Goal: Participate in discussion: Engage in conversation with other users on a specific topic

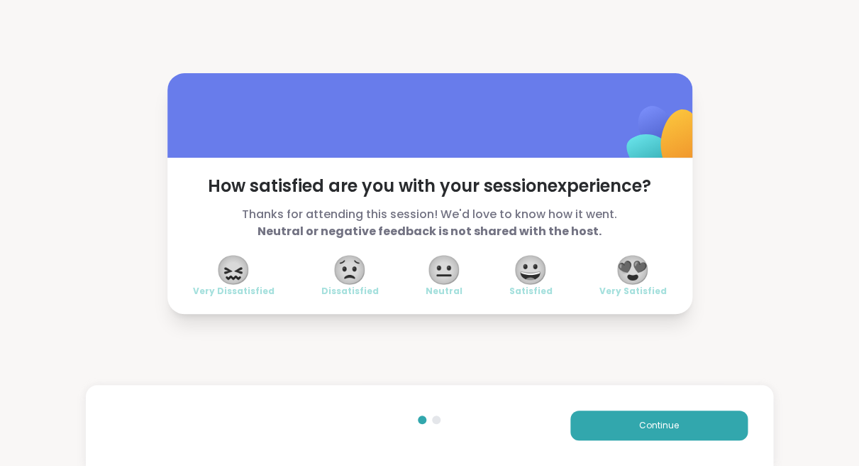
click at [632, 266] on span "😍" at bounding box center [632, 270] width 35 height 26
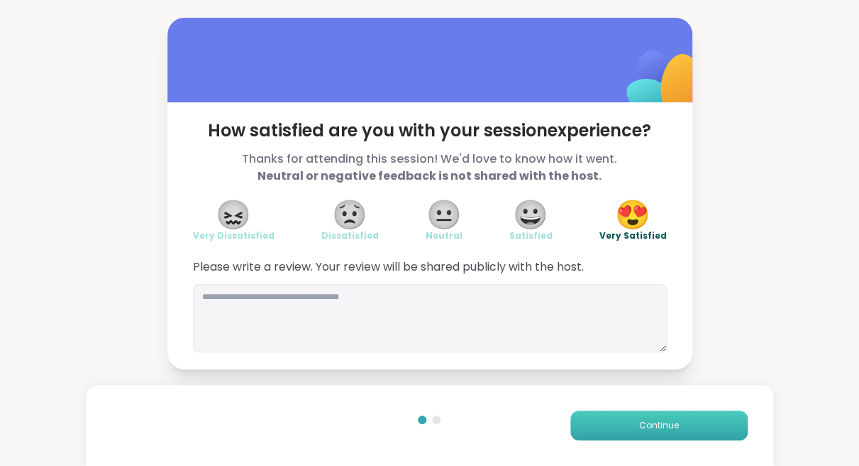
click at [620, 425] on button "Continue" at bounding box center [659, 425] width 177 height 30
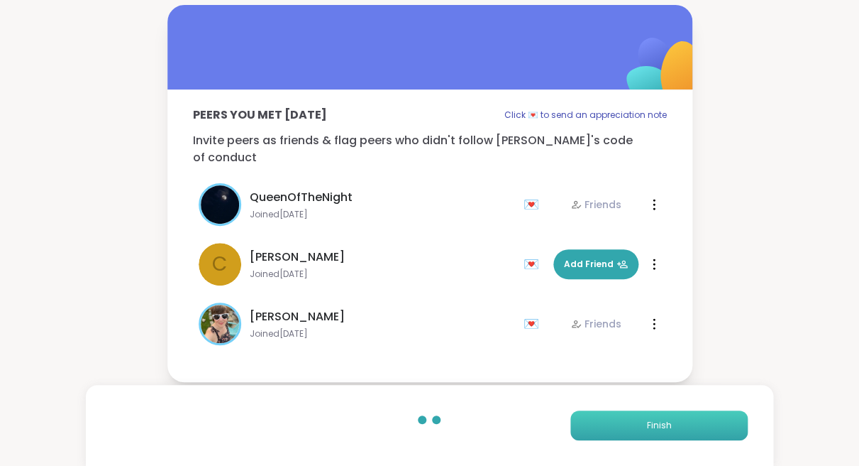
click at [620, 425] on button "Finish" at bounding box center [659, 425] width 177 height 30
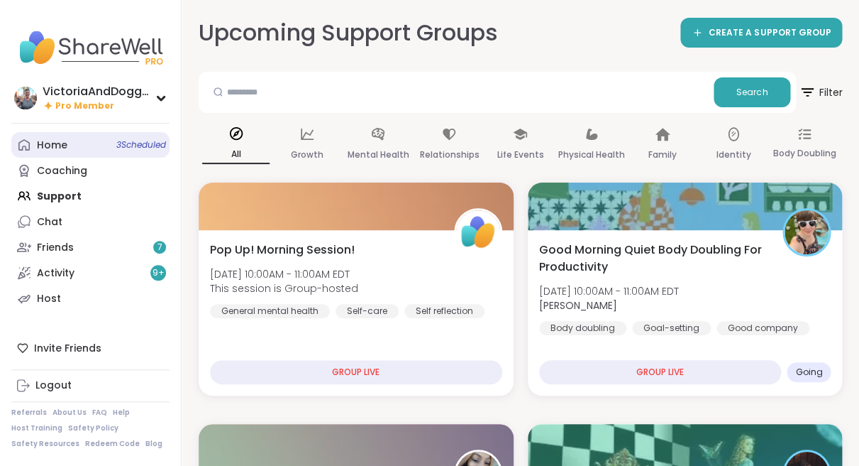
click at [60, 143] on div "Home 3 Scheduled" at bounding box center [52, 145] width 31 height 14
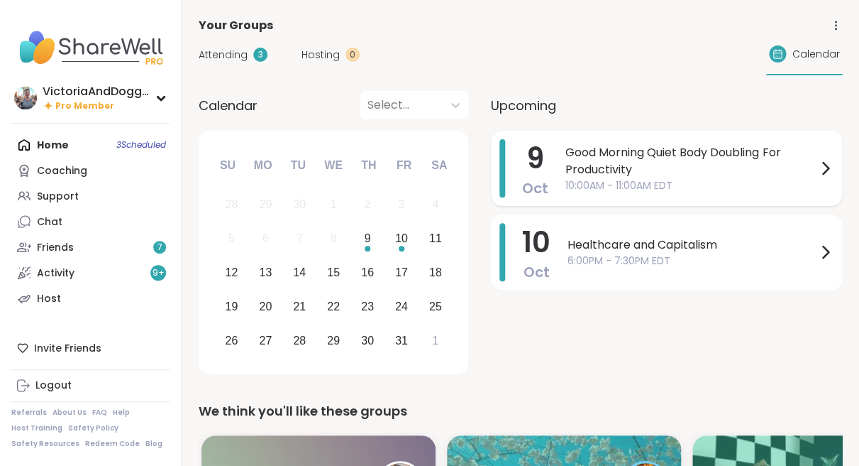
click at [625, 165] on span "Good Morning Quiet Body Doubling For Productivity" at bounding box center [691, 161] width 251 height 34
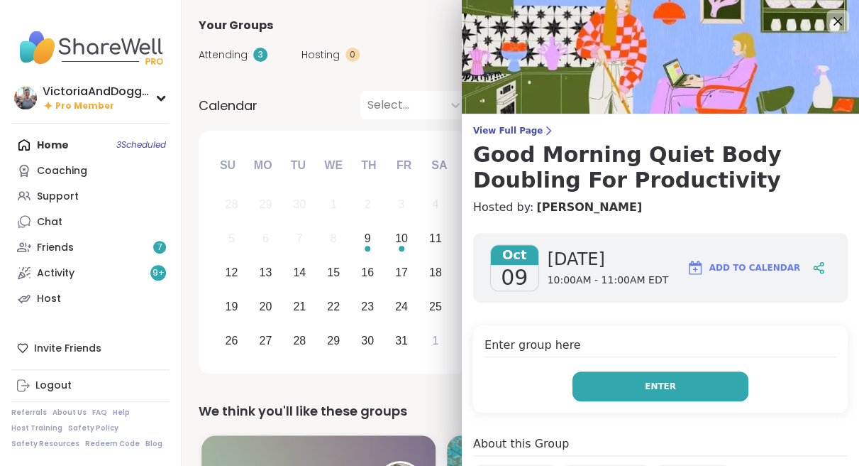
click at [637, 383] on button "Enter" at bounding box center [661, 386] width 176 height 30
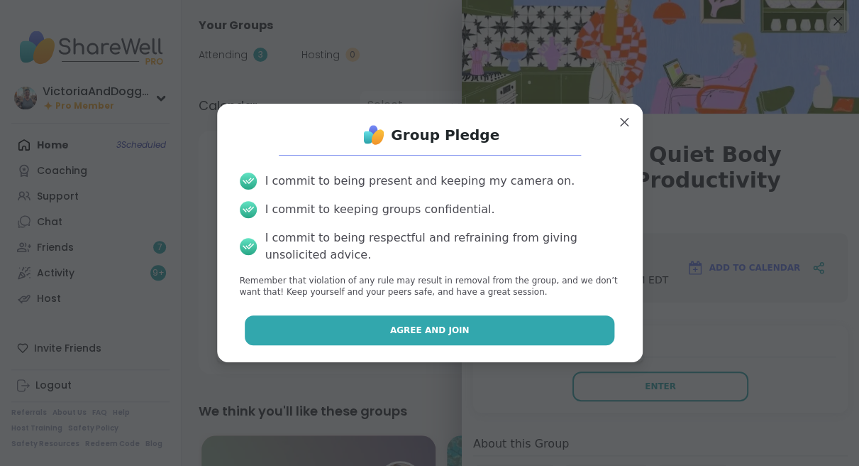
click at [509, 332] on button "Agree and Join" at bounding box center [430, 330] width 370 height 30
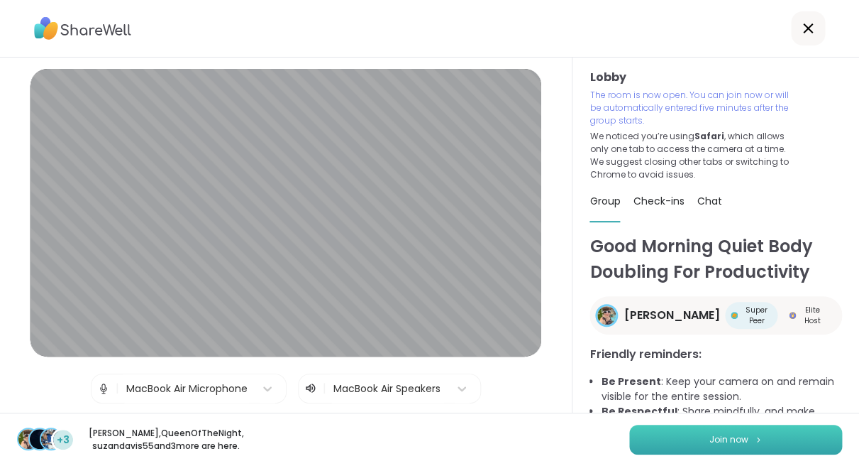
click at [674, 443] on button "Join now" at bounding box center [735, 439] width 213 height 30
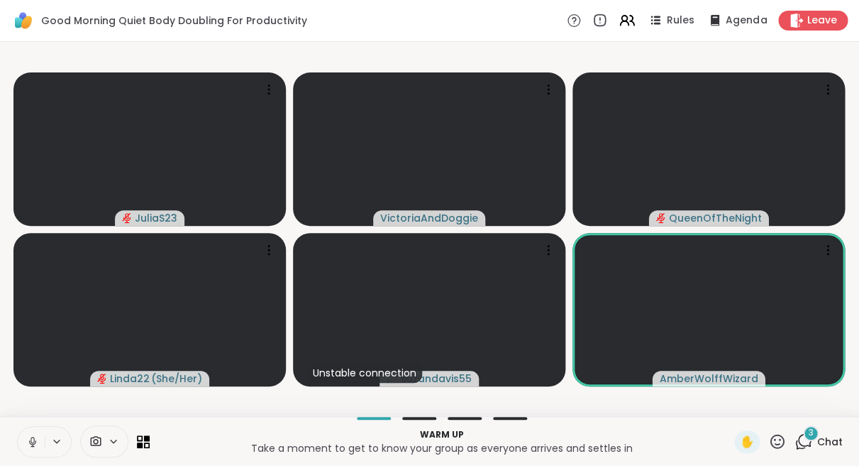
click at [777, 436] on icon at bounding box center [778, 441] width 18 height 18
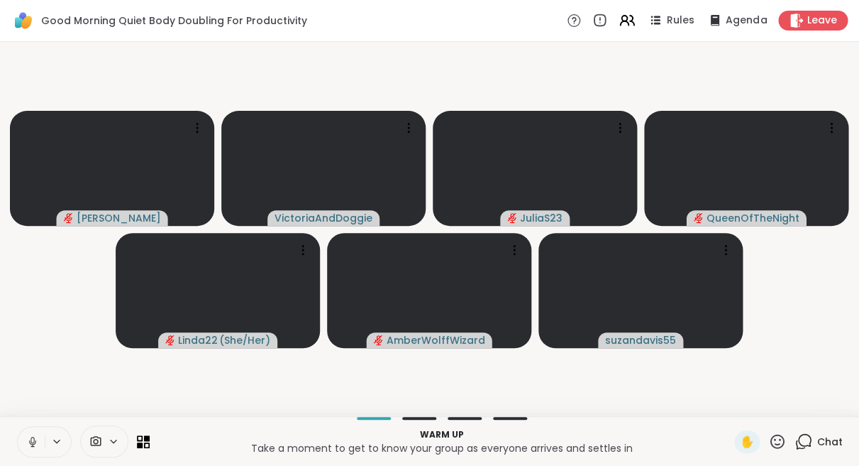
click at [806, 444] on icon at bounding box center [804, 440] width 13 height 13
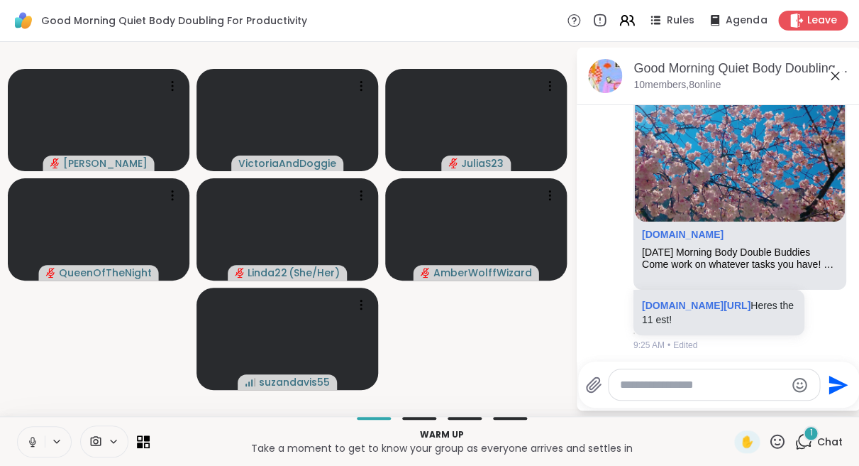
scroll to position [501, 0]
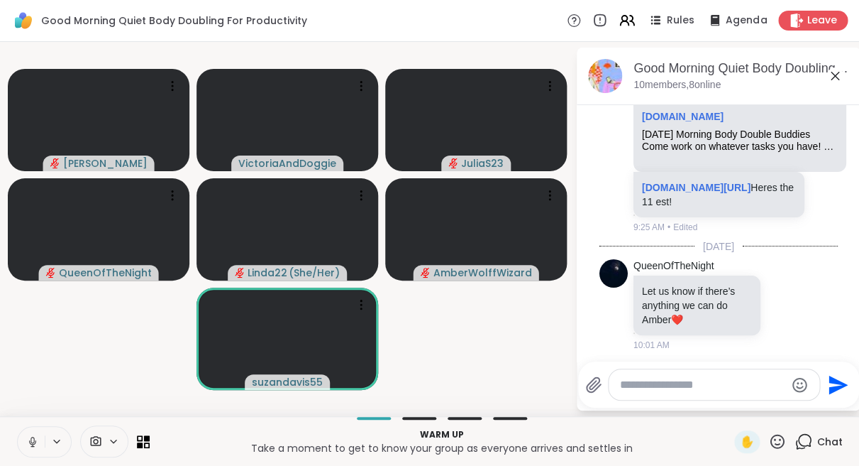
click at [29, 438] on icon at bounding box center [32, 441] width 13 height 13
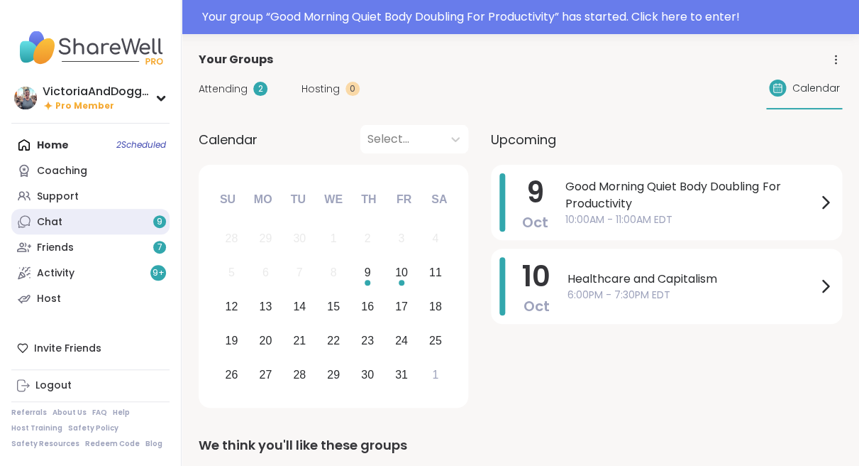
click at [75, 221] on link "Chat 9" at bounding box center [90, 222] width 158 height 26
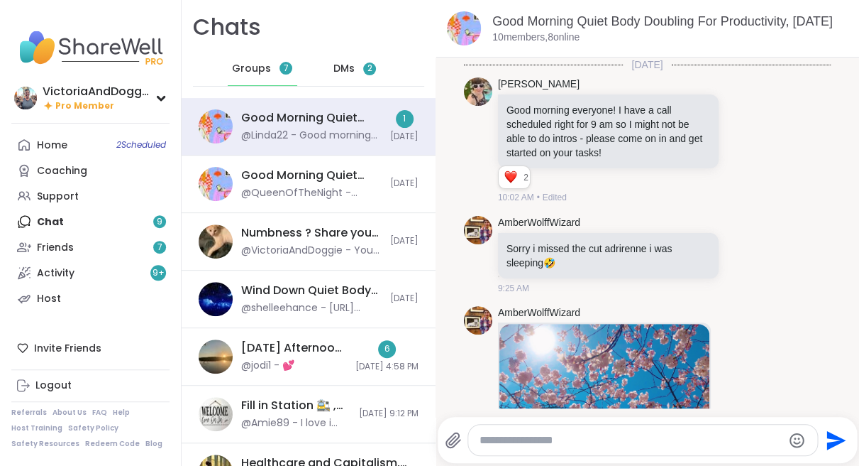
scroll to position [435, 0]
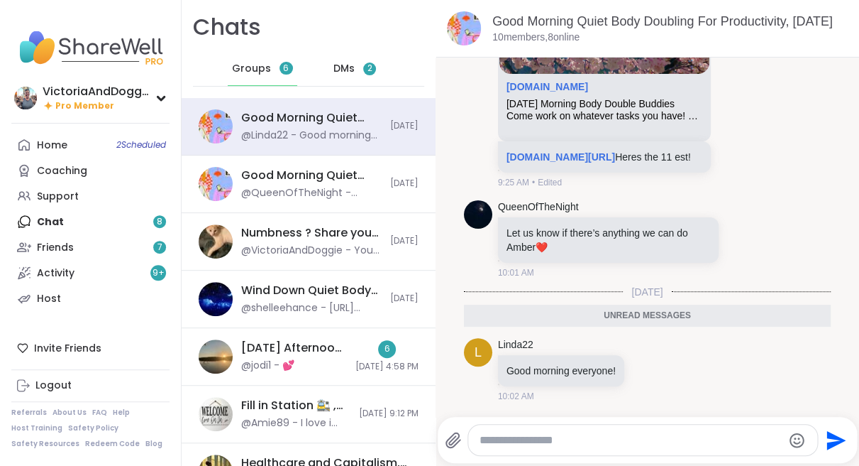
click at [518, 438] on textarea "Type your message" at bounding box center [631, 440] width 303 height 14
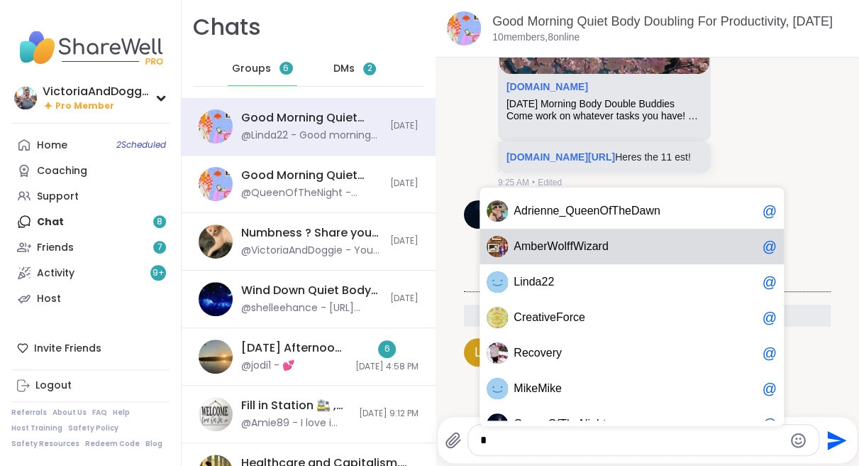
click at [544, 241] on span "r" at bounding box center [546, 246] width 4 height 14
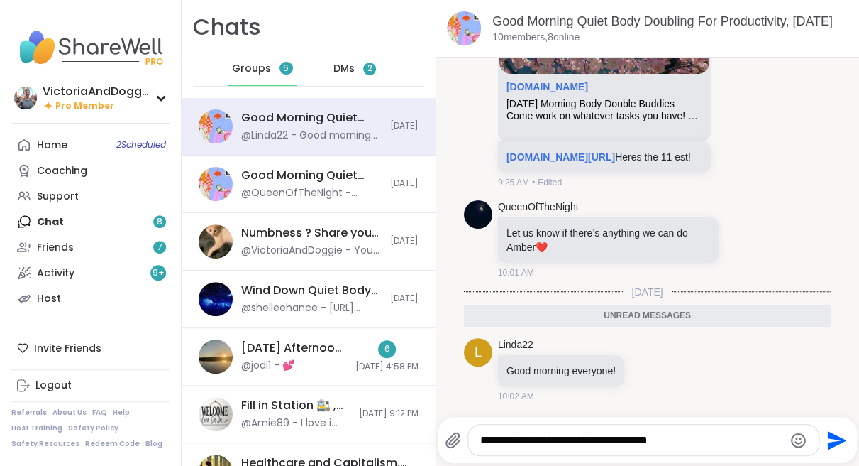
scroll to position [454, 0]
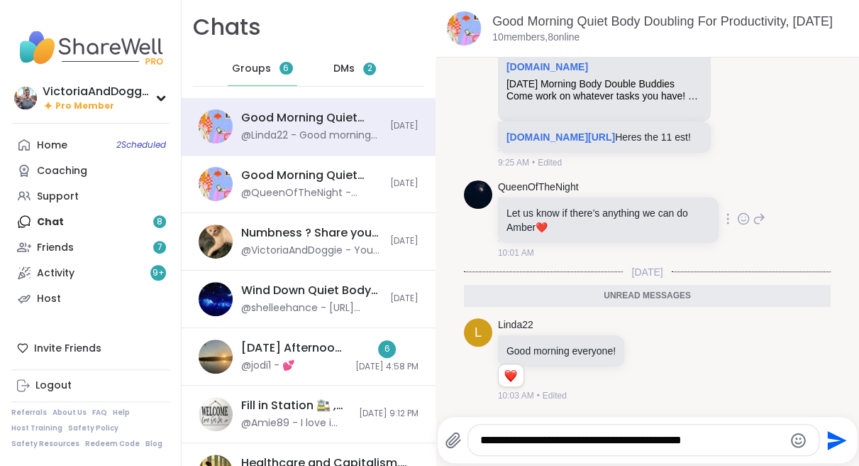
type textarea "**********"
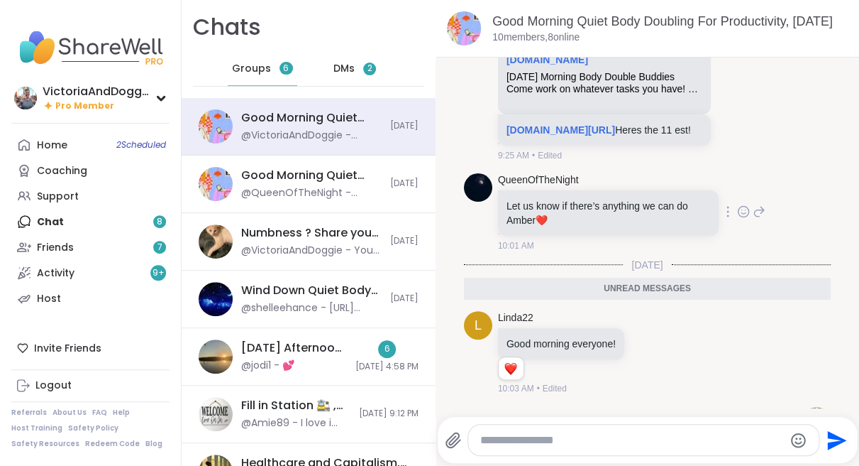
scroll to position [511, 0]
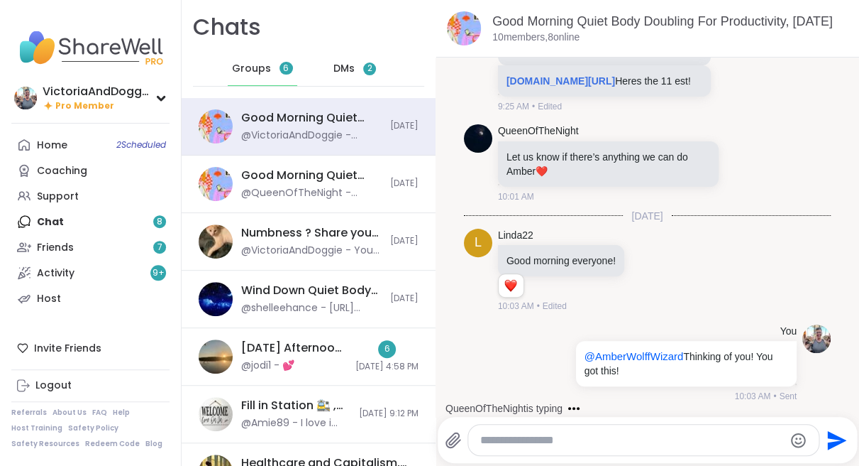
click at [504, 446] on textarea "Type your message" at bounding box center [631, 440] width 303 height 14
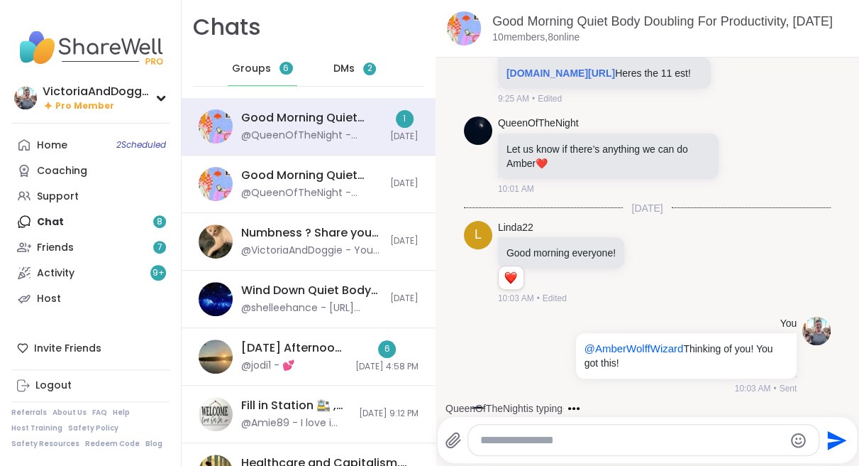
scroll to position [632, 0]
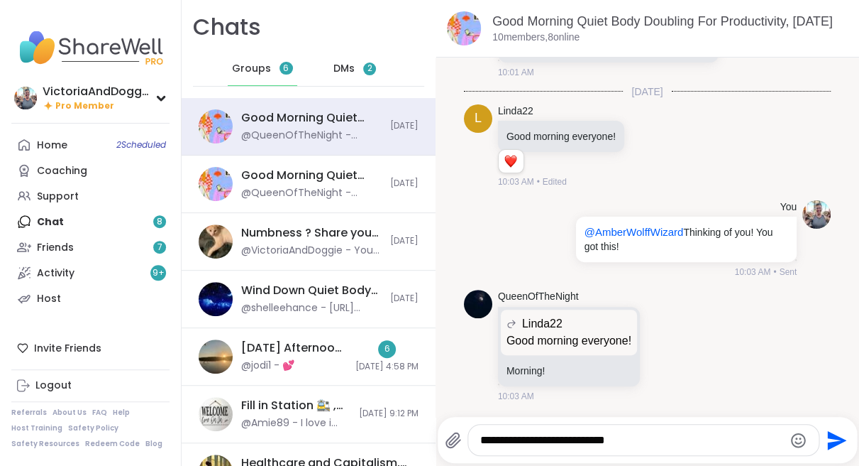
type textarea "**********"
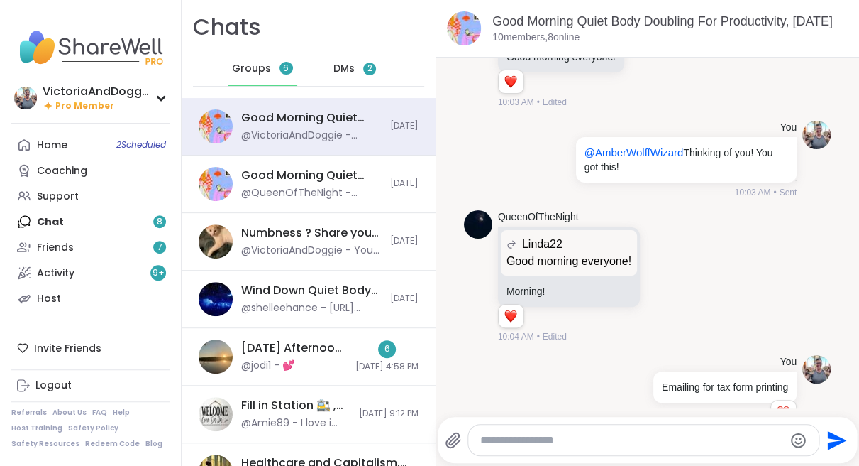
scroll to position [747, 0]
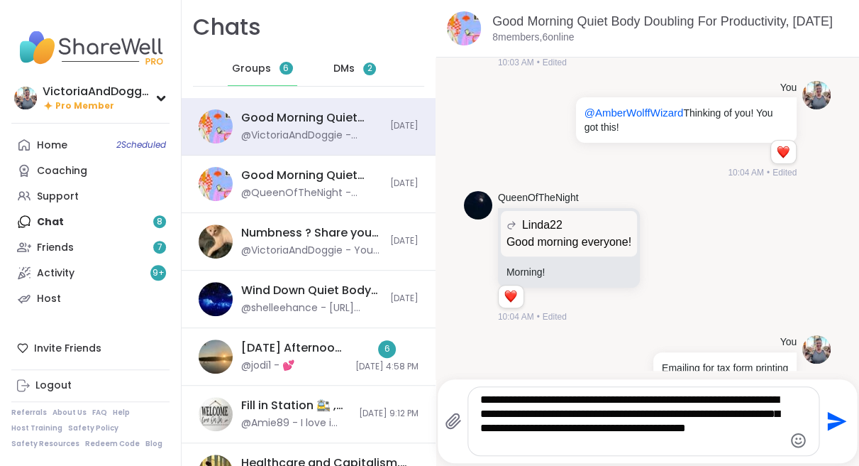
type textarea "**********"
click at [833, 419] on icon "Send" at bounding box center [835, 420] width 23 height 23
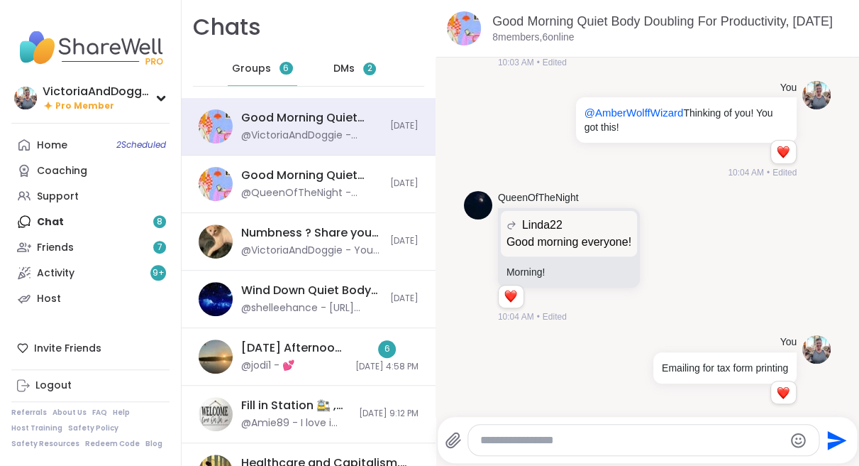
scroll to position [898, 0]
